Goal: Task Accomplishment & Management: Manage account settings

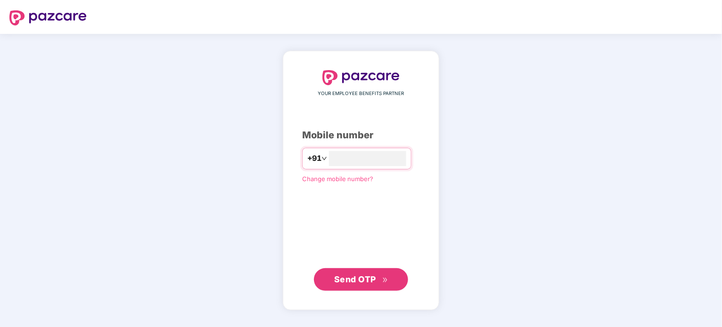
type input "**********"
click at [356, 274] on span "Send OTP" at bounding box center [355, 279] width 42 height 10
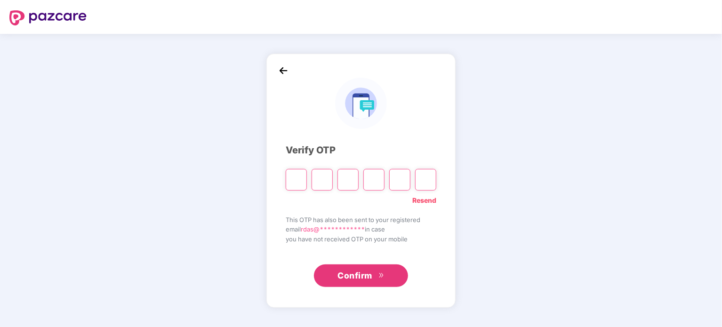
type input "*"
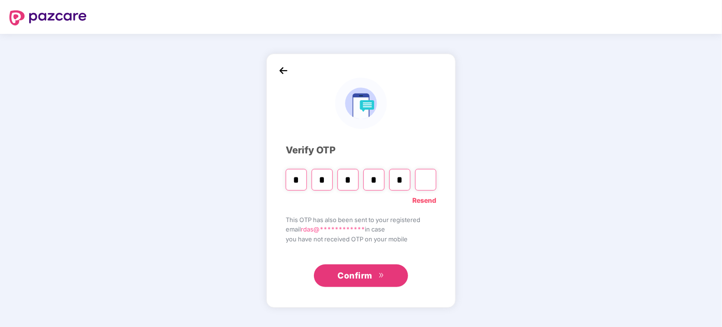
type input "*"
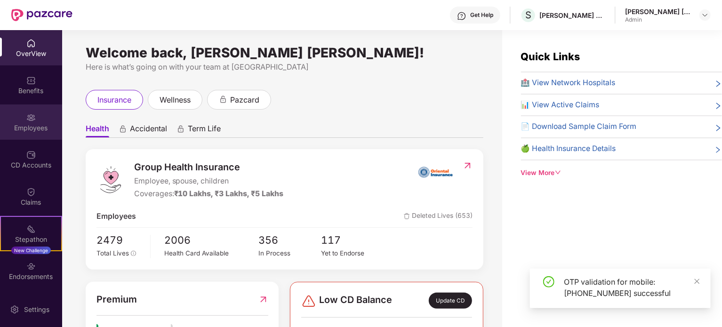
click at [29, 126] on div "Employees" at bounding box center [31, 127] width 62 height 9
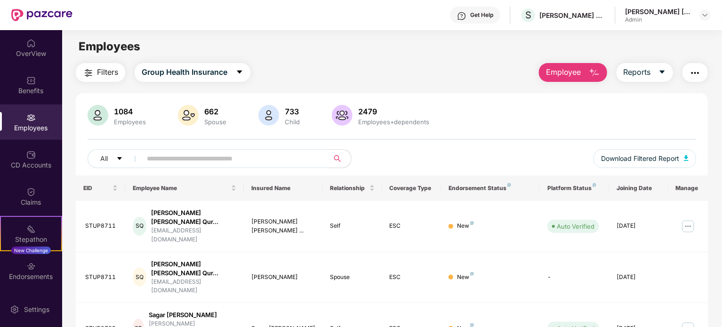
click at [163, 156] on input "text" at bounding box center [231, 159] width 169 height 14
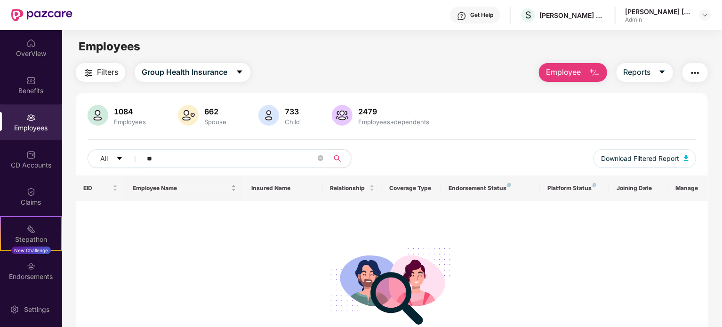
type input "*"
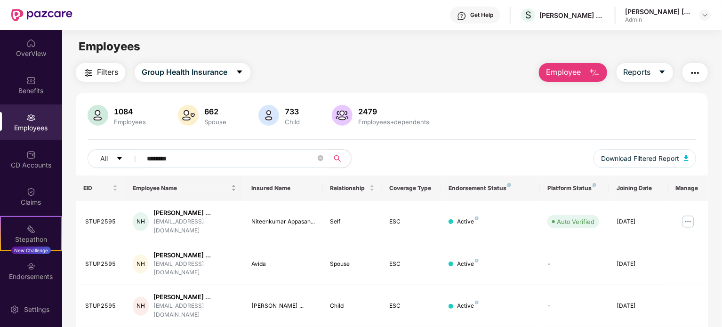
type input "********"
click at [690, 224] on img at bounding box center [688, 221] width 15 height 15
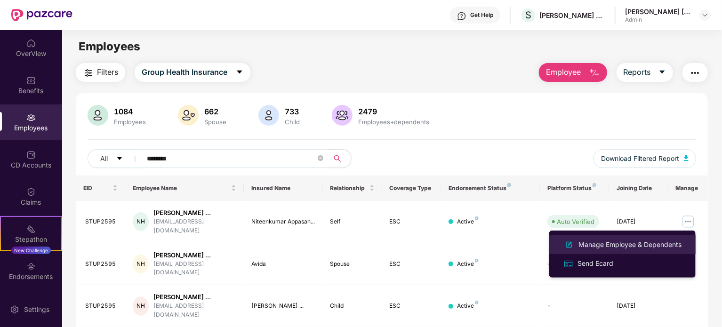
click at [596, 245] on div "Manage Employee & Dependents" at bounding box center [630, 245] width 107 height 10
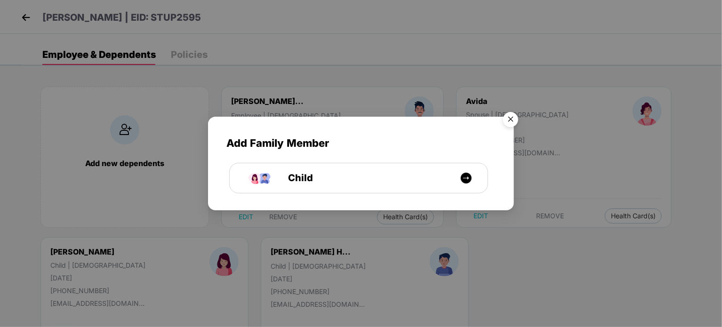
click at [508, 123] on img "Close" at bounding box center [511, 121] width 26 height 26
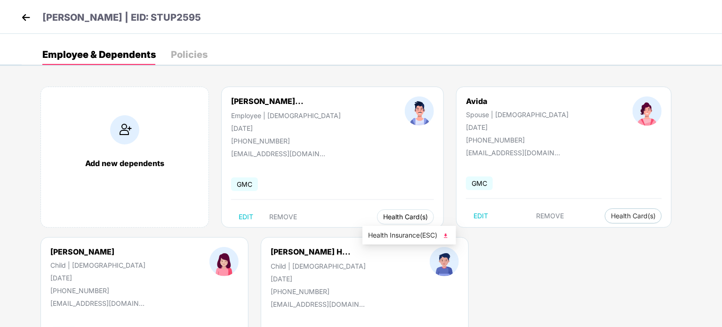
click at [405, 215] on span "Health Card(s)" at bounding box center [405, 217] width 45 height 5
click at [443, 234] on img at bounding box center [445, 235] width 9 height 9
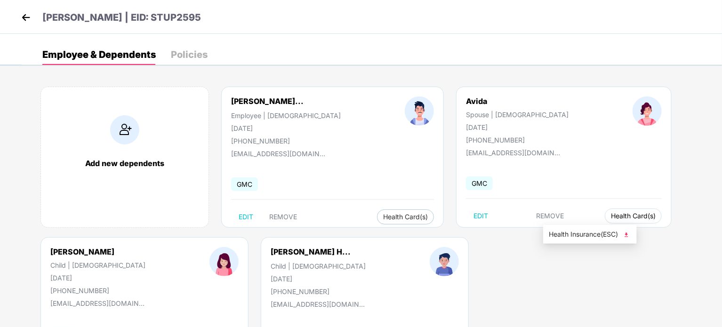
click at [611, 218] on span "Health Card(s)" at bounding box center [633, 216] width 45 height 5
click at [630, 237] on img at bounding box center [626, 234] width 9 height 9
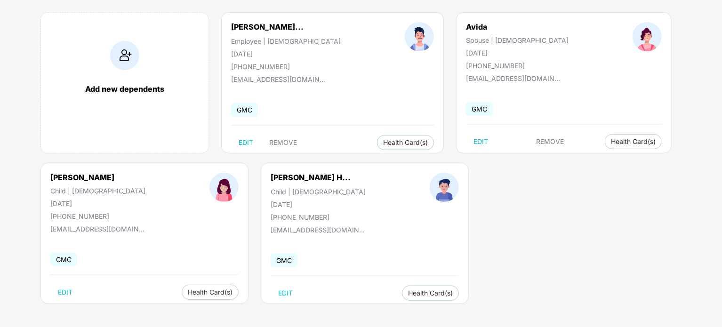
scroll to position [75, 0]
click at [205, 290] on span "Health Card(s)" at bounding box center [210, 292] width 45 height 5
click at [245, 308] on img at bounding box center [246, 310] width 9 height 9
click at [418, 291] on span "Health Card(s)" at bounding box center [430, 292] width 45 height 5
click at [463, 312] on img at bounding box center [463, 311] width 9 height 9
